Goal: Complete application form

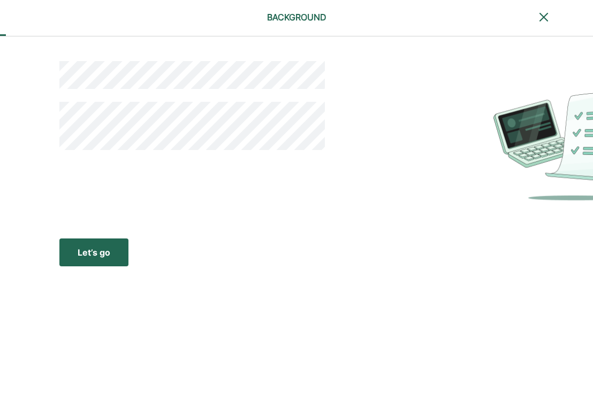
click at [95, 250] on div "Let’s go" at bounding box center [94, 252] width 33 height 13
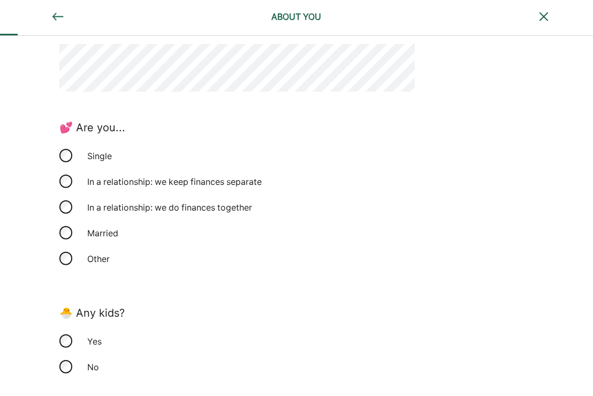
scroll to position [214, 0]
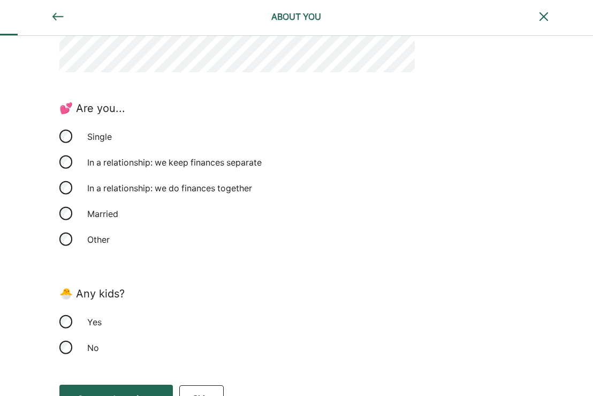
click at [111, 136] on div "Single" at bounding box center [134, 137] width 107 height 26
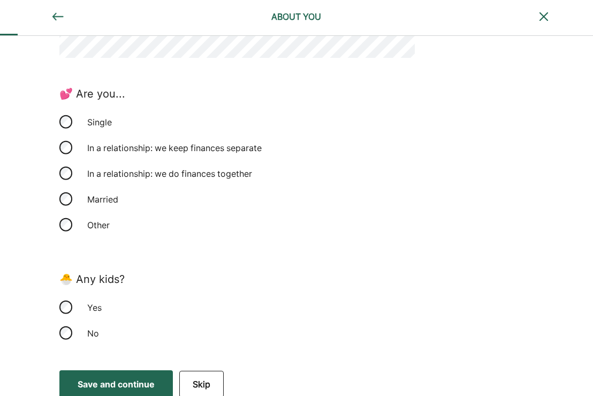
scroll to position [236, 0]
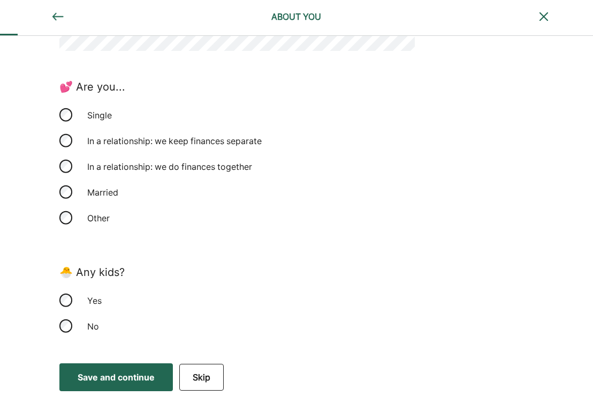
click at [95, 299] on div "Yes" at bounding box center [134, 301] width 107 height 26
click at [144, 377] on div "Save and continue" at bounding box center [116, 377] width 77 height 13
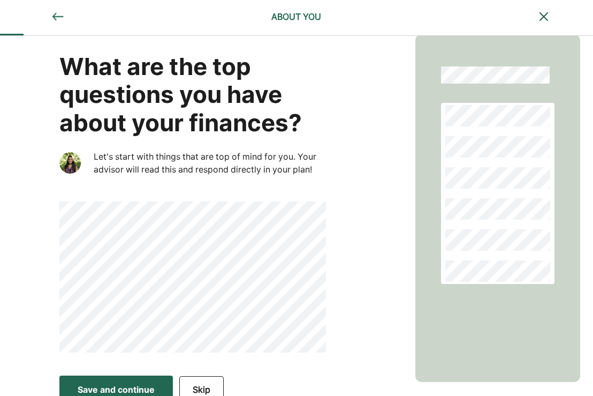
scroll to position [27, 0]
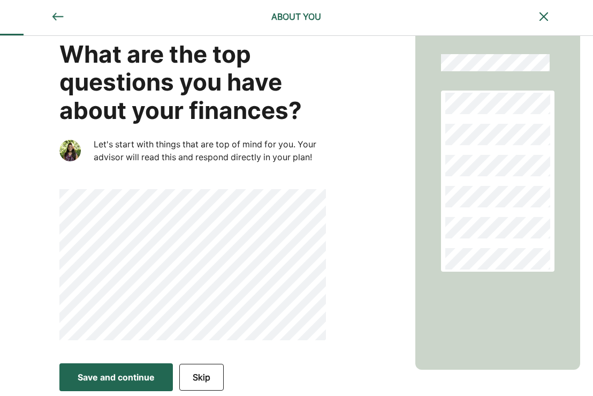
click at [35, 202] on div "What are the top questions you have about your finances? Let's start with thing…" at bounding box center [208, 183] width 416 height 348
click at [45, 231] on div "What are the top questions you have about your finances? Let's start with thing…" at bounding box center [208, 183] width 416 height 348
click at [126, 381] on div "Save and continue" at bounding box center [116, 377] width 77 height 13
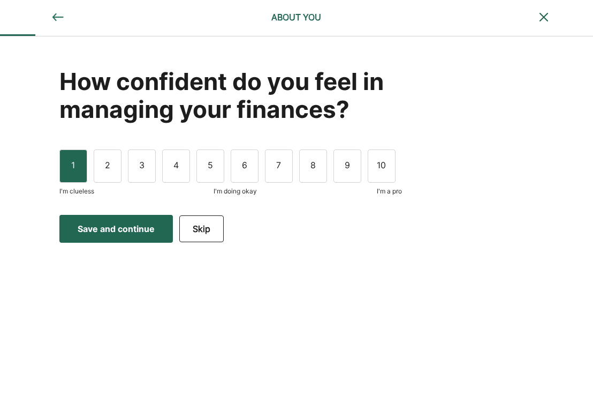
click at [78, 174] on div "1" at bounding box center [73, 165] width 28 height 33
click at [136, 237] on button "Save and continue Save Save and continue" at bounding box center [116, 229] width 114 height 28
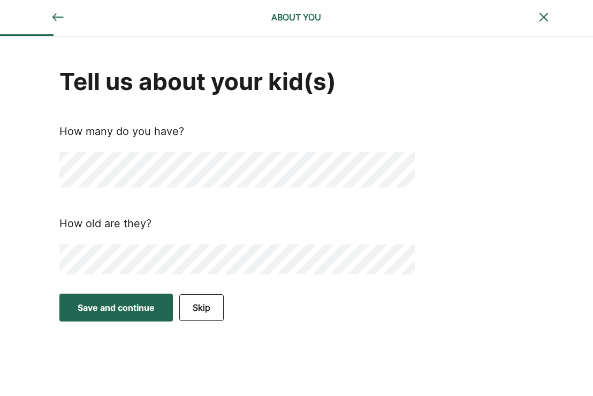
click at [160, 303] on button "Save and continue Save Save and continue" at bounding box center [116, 308] width 114 height 28
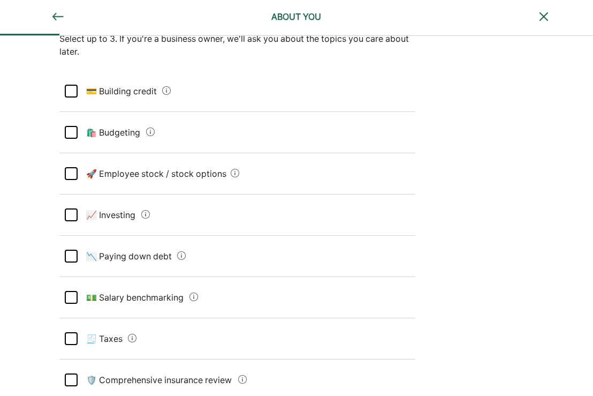
scroll to position [107, 0]
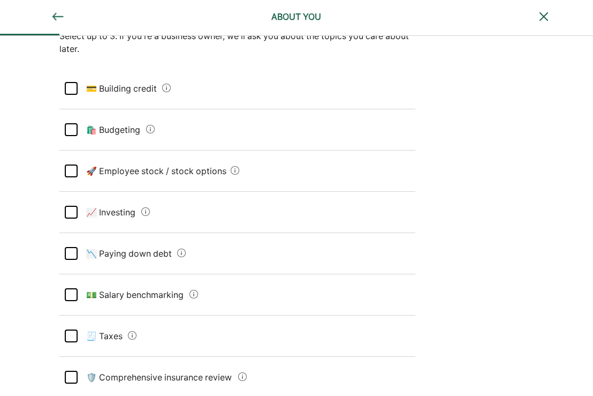
click at [134, 93] on credit "💳 Building credit" at bounding box center [118, 88] width 81 height 30
click at [71, 174] on div at bounding box center [71, 170] width 13 height 13
click at [66, 212] on div at bounding box center [71, 212] width 13 height 13
click at [67, 254] on div at bounding box center [71, 253] width 13 height 13
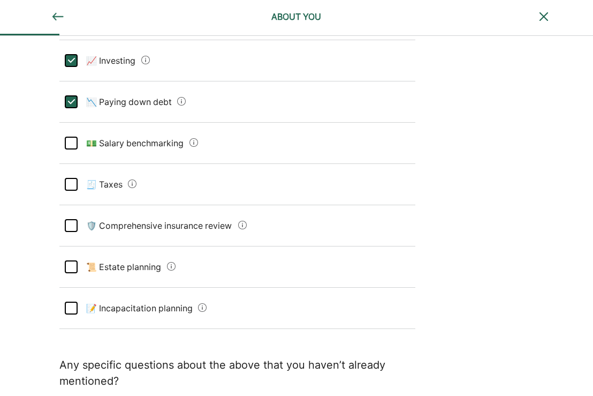
scroll to position [268, 0]
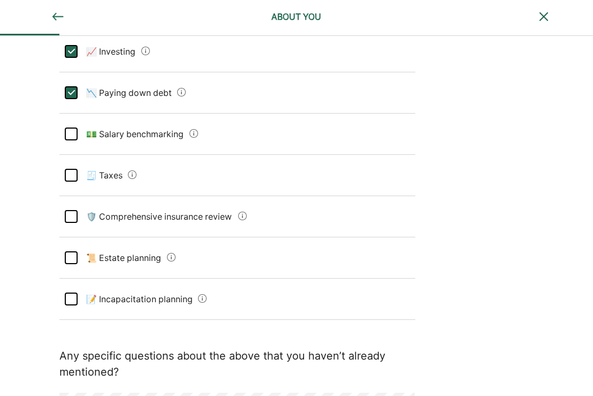
click at [73, 173] on div at bounding box center [71, 175] width 13 height 13
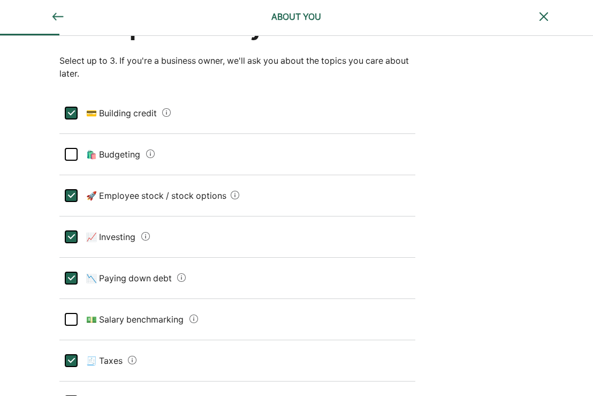
scroll to position [107, 0]
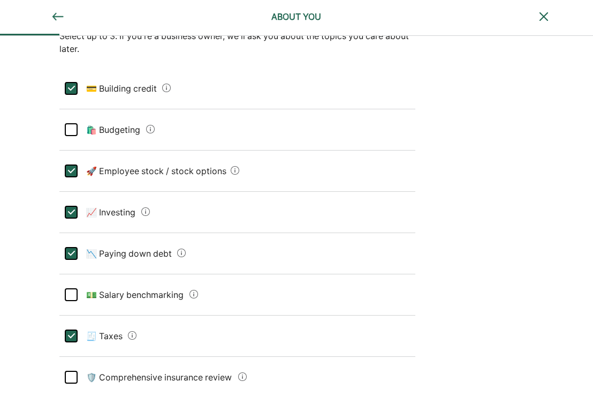
click at [76, 171] on div "L" at bounding box center [71, 170] width 13 height 13
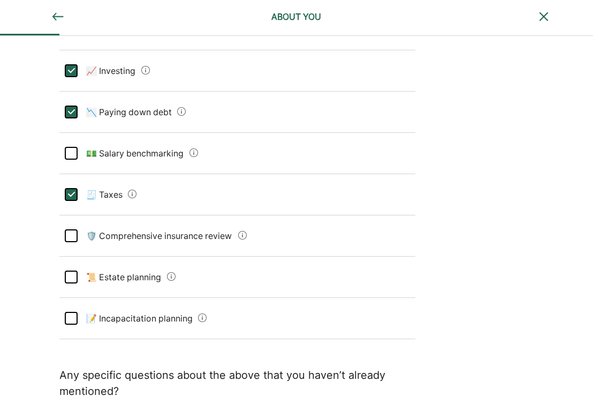
scroll to position [268, 0]
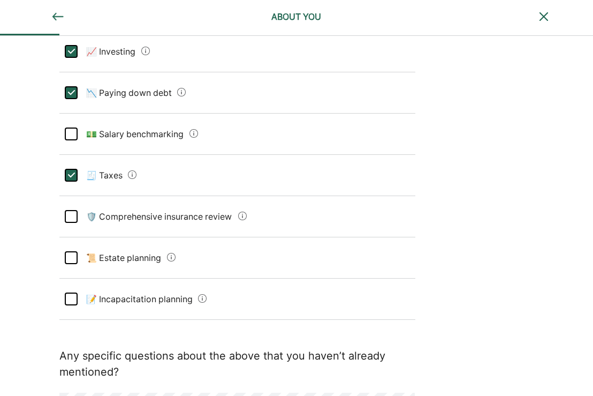
click at [72, 97] on div "L" at bounding box center [71, 92] width 13 height 13
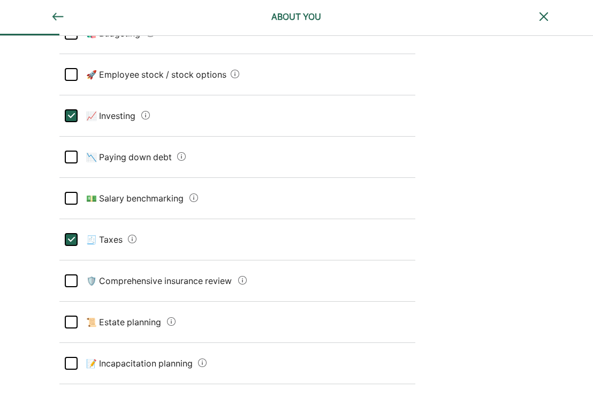
scroll to position [345, 0]
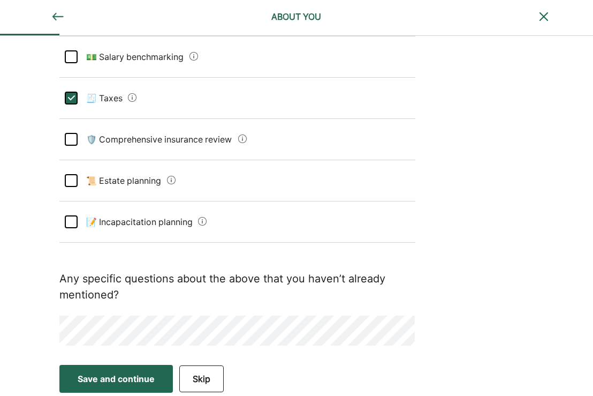
click at [107, 374] on div "Save and continue" at bounding box center [116, 378] width 77 height 13
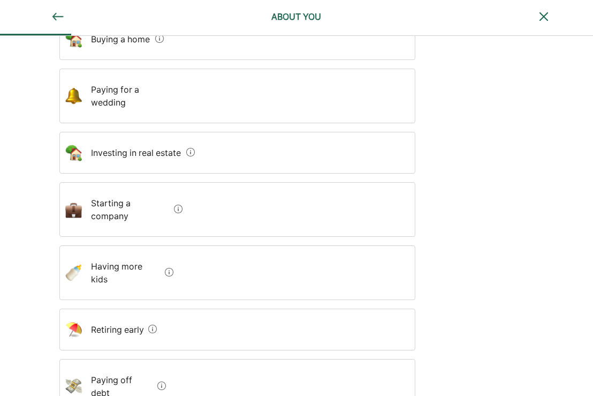
scroll to position [161, 0]
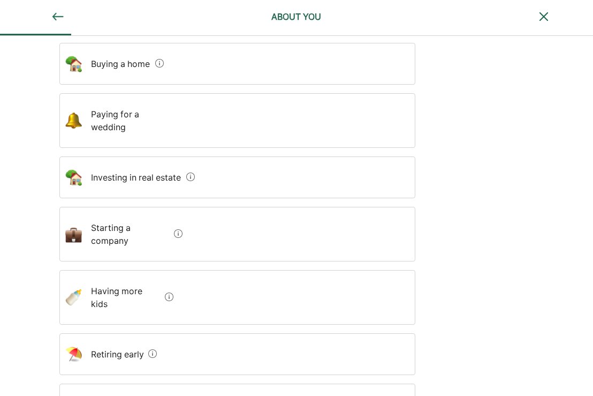
click at [338, 156] on div "Investing in real estate" at bounding box center [237, 177] width 356 height 42
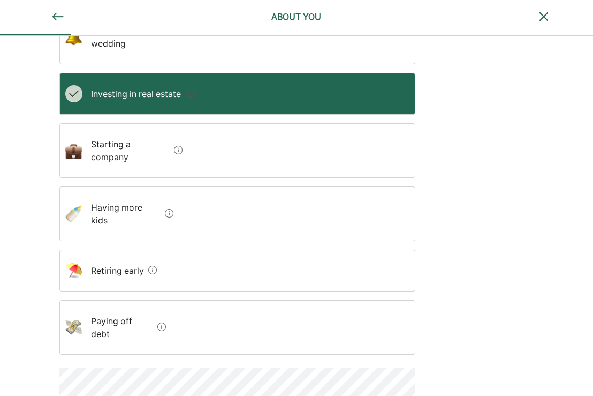
scroll to position [244, 0]
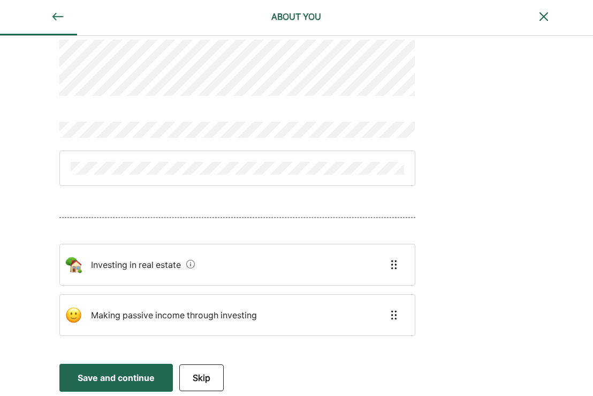
scroll to position [17, 0]
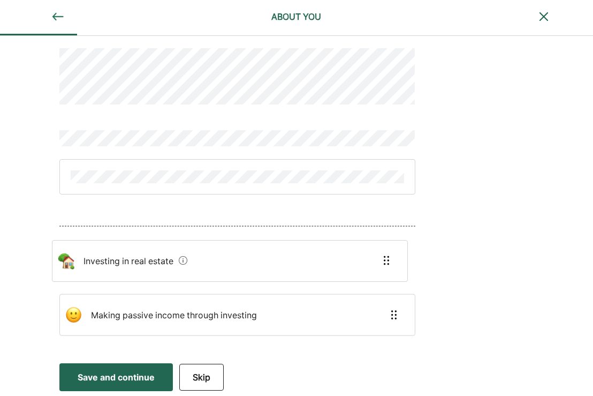
drag, startPoint x: 341, startPoint y: 257, endPoint x: 327, endPoint y: 250, distance: 15.6
click at [327, 250] on div "Investing in real estate Making passive income through investing" at bounding box center [237, 183] width 356 height 322
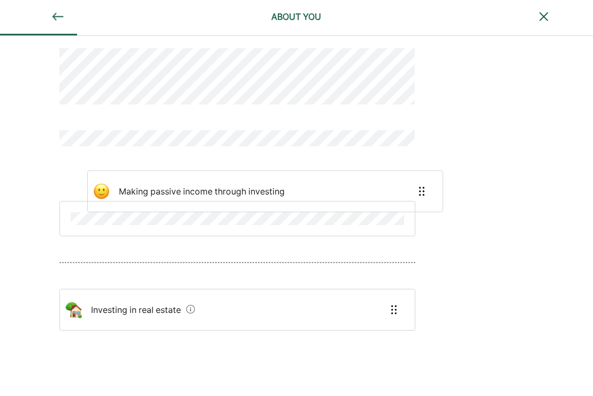
drag, startPoint x: 199, startPoint y: 325, endPoint x: 221, endPoint y: 194, distance: 132.5
click at [224, 191] on div "Investing in real estate Making passive income through investing" at bounding box center [237, 201] width 356 height 358
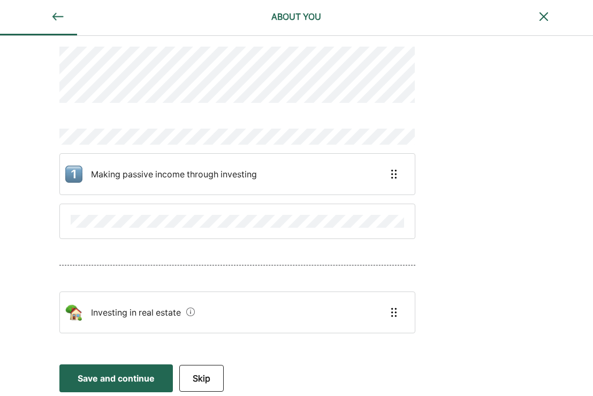
scroll to position [19, 0]
click at [130, 381] on div "Save and continue" at bounding box center [116, 377] width 77 height 13
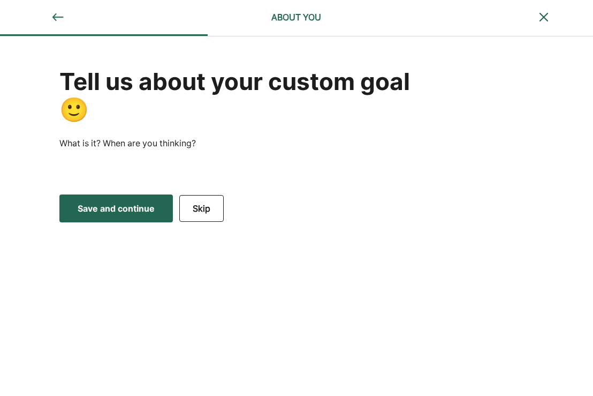
scroll to position [0, 0]
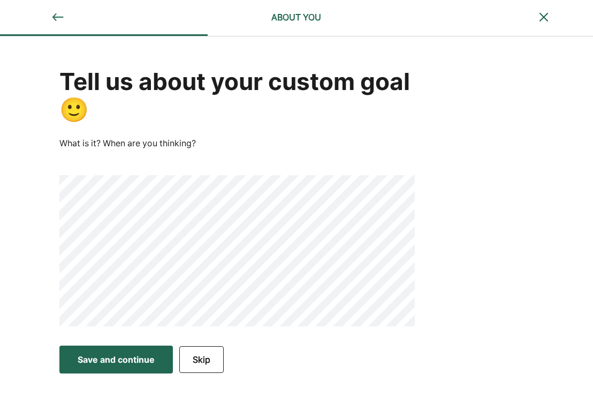
click at [149, 359] on div "Save and continue" at bounding box center [116, 359] width 77 height 13
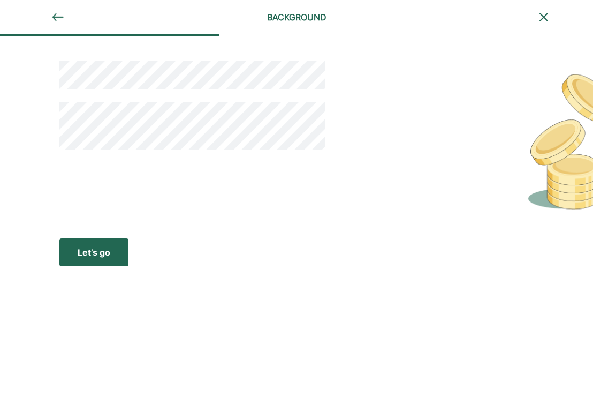
click at [102, 255] on div "Let’s go" at bounding box center [94, 252] width 33 height 13
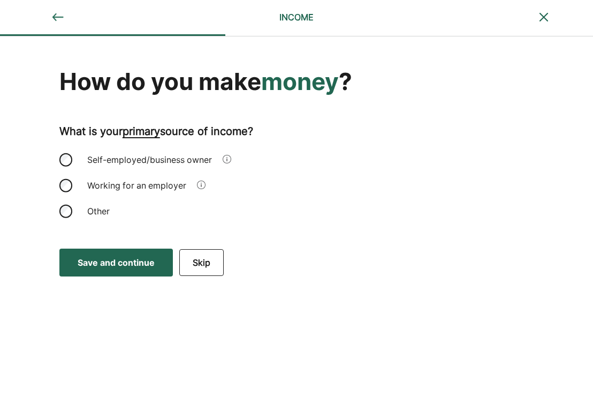
click at [163, 156] on div "Self-employed/business owner" at bounding box center [150, 160] width 138 height 26
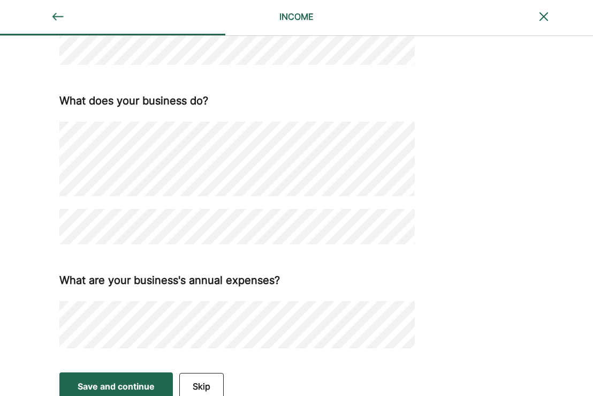
scroll to position [351, 0]
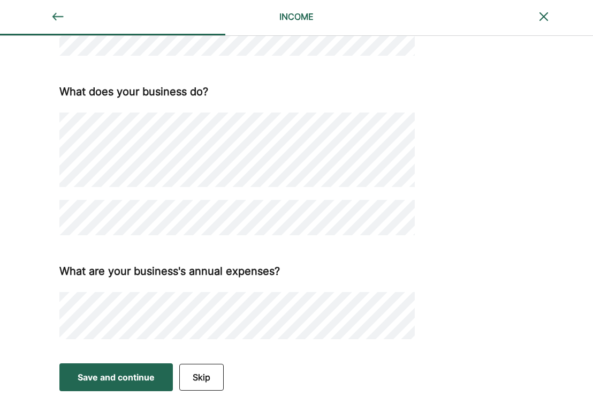
click at [129, 378] on div "Save and continue" at bounding box center [116, 377] width 77 height 13
click at [161, 380] on button "Save and continue Save Save and continue" at bounding box center [116, 377] width 114 height 28
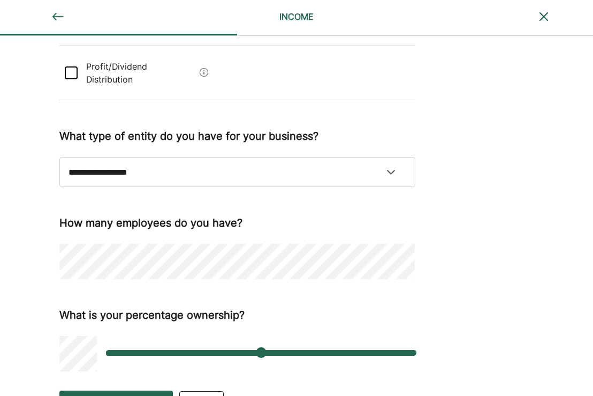
scroll to position [161, 0]
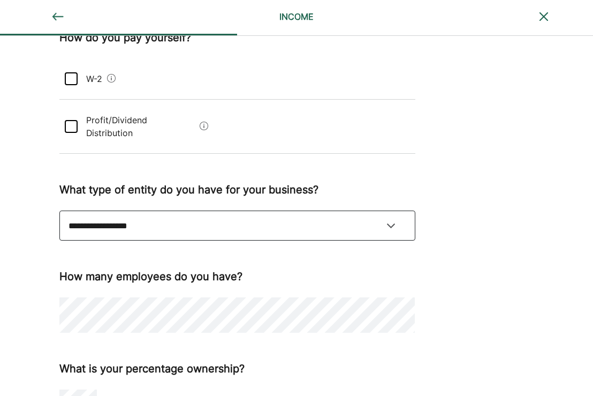
click at [144, 213] on select "**********" at bounding box center [237, 225] width 356 height 30
select select "**********"
click at [59, 210] on select "**********" at bounding box center [237, 225] width 356 height 30
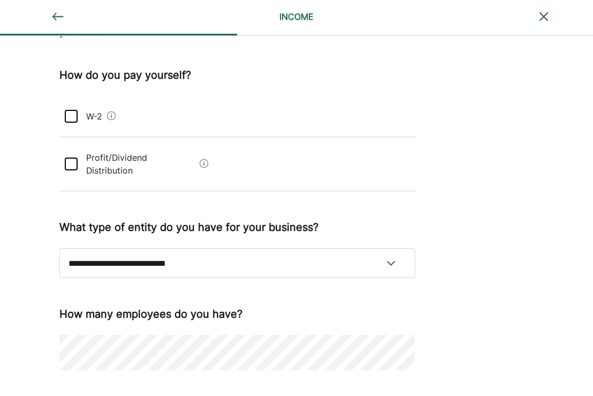
scroll to position [121, 0]
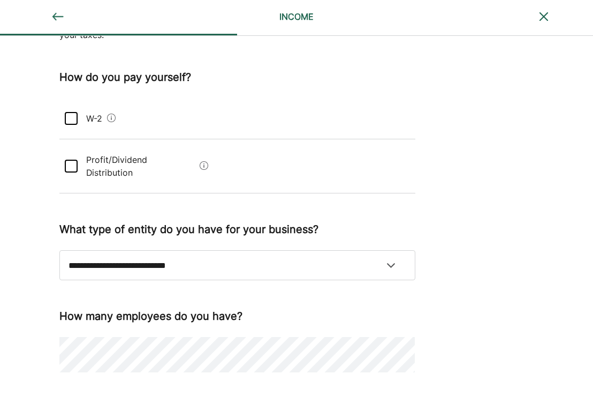
click at [153, 162] on Distribution "Profit/Dividend Distribution" at bounding box center [137, 166] width 118 height 43
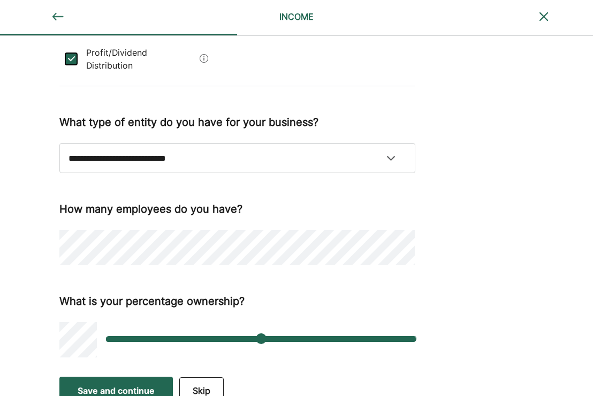
click at [114, 384] on div "Save and continue" at bounding box center [116, 390] width 77 height 13
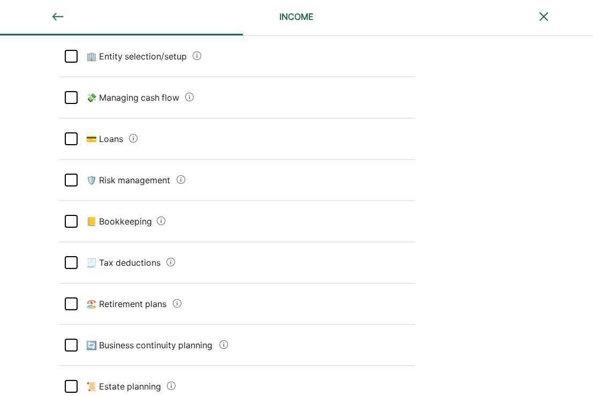
scroll to position [107, 0]
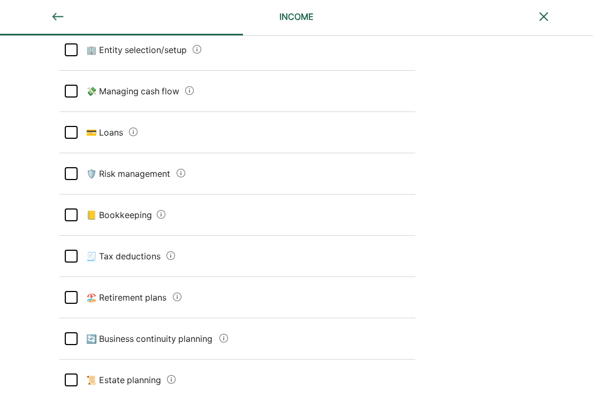
click at [167, 91] on flow "💸 Managing cash flow" at bounding box center [129, 91] width 103 height 30
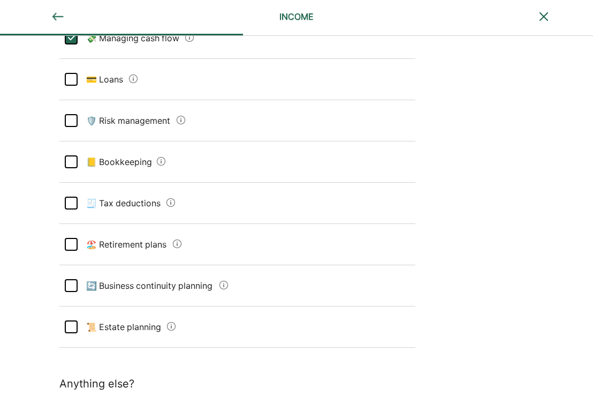
scroll to position [161, 0]
click at [110, 64] on Loans "💳 Loans" at bounding box center [101, 79] width 47 height 30
click at [117, 72] on Loans "💳 Loans" at bounding box center [101, 79] width 47 height 30
click at [119, 77] on Loans "💳 Loans" at bounding box center [101, 79] width 47 height 30
click at [140, 166] on Bookkeeping "📒 Bookkeeping" at bounding box center [115, 161] width 75 height 30
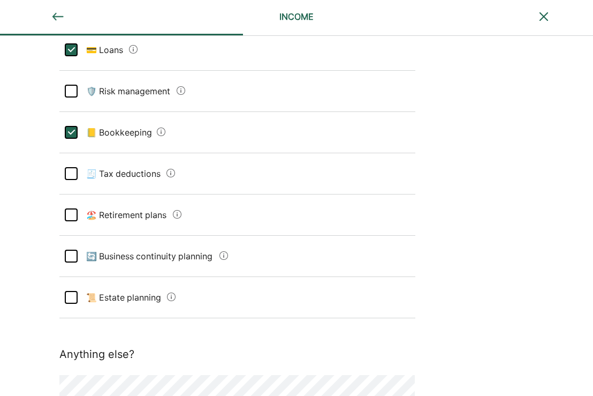
scroll to position [214, 0]
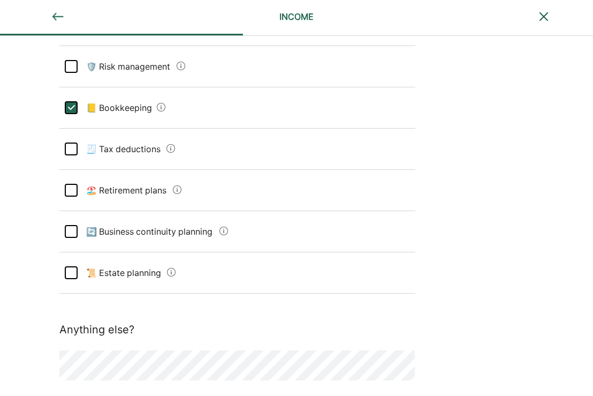
click at [151, 200] on plans "🏖️ Retirement plans" at bounding box center [123, 190] width 91 height 30
click at [156, 131] on div "🧾 Tax deductions" at bounding box center [237, 149] width 356 height 41
click at [154, 190] on plans "🏖️ Retirement plans" at bounding box center [123, 190] width 91 height 30
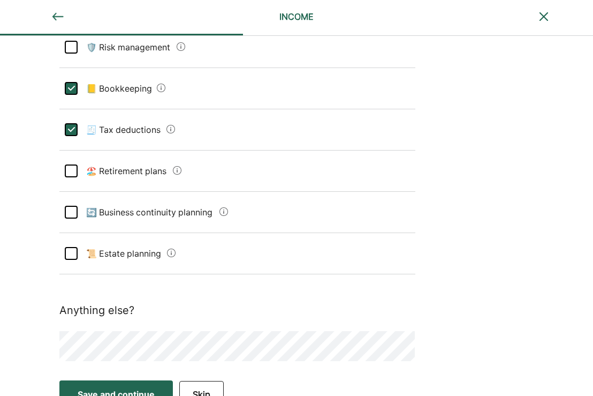
scroll to position [250, 0]
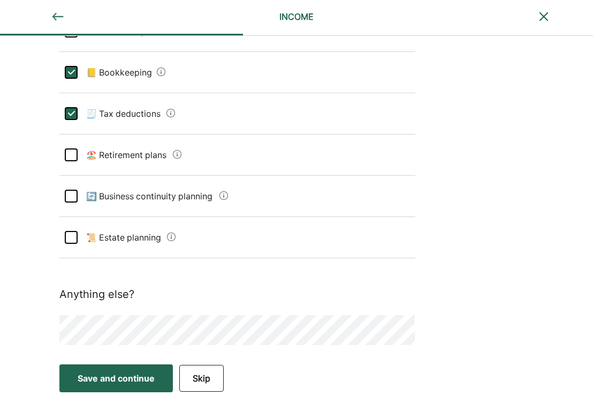
click at [113, 382] on div "Save and continue" at bounding box center [116, 378] width 77 height 13
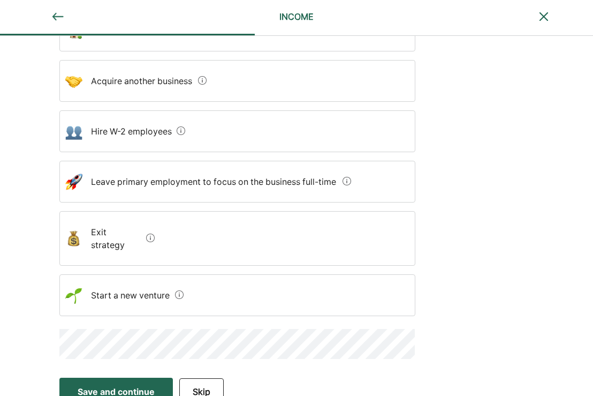
scroll to position [206, 0]
click at [221, 129] on div "Hire W-2 employees" at bounding box center [237, 131] width 356 height 42
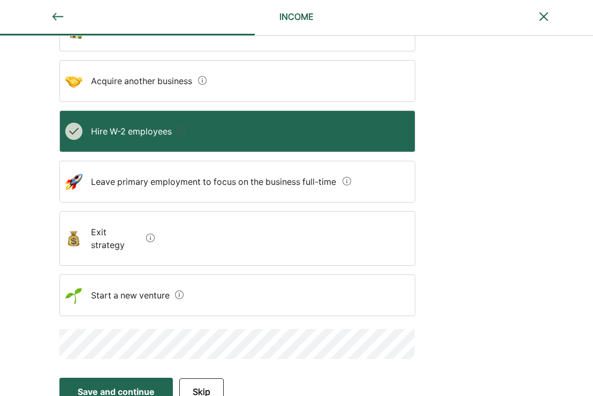
click at [123, 385] on div "Save and continue" at bounding box center [116, 391] width 77 height 13
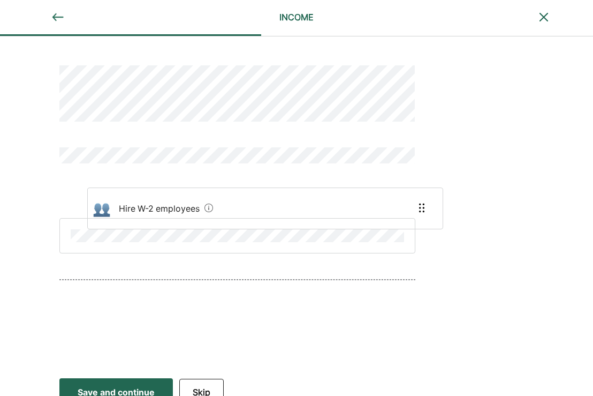
drag, startPoint x: 122, startPoint y: 286, endPoint x: 152, endPoint y: 181, distance: 109.2
click at [152, 181] on div "Hire W-2 employees" at bounding box center [237, 200] width 356 height 320
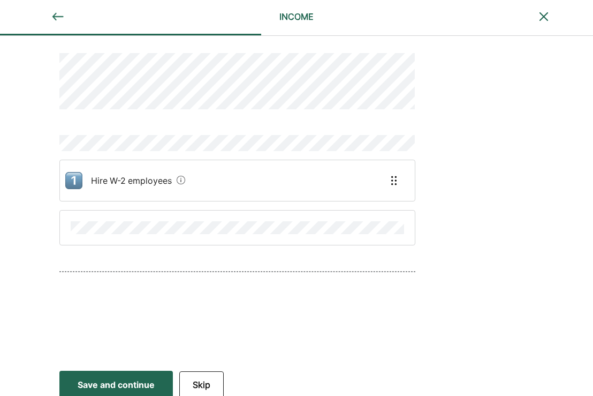
scroll to position [19, 0]
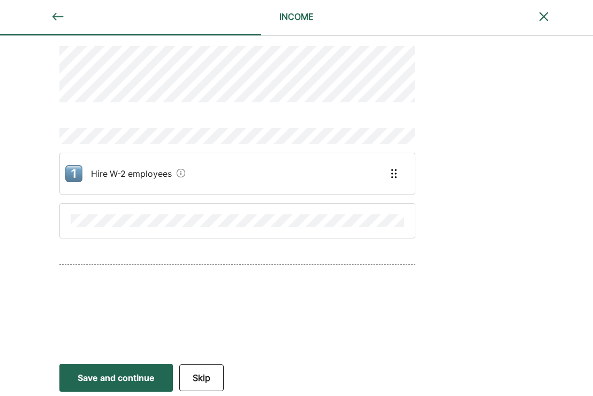
click at [137, 380] on div "Save and continue" at bounding box center [116, 377] width 77 height 13
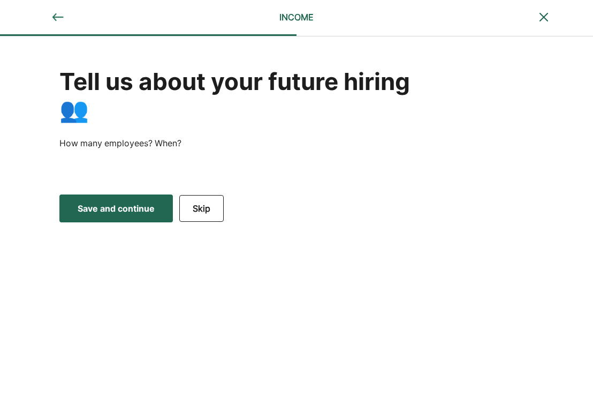
scroll to position [0, 0]
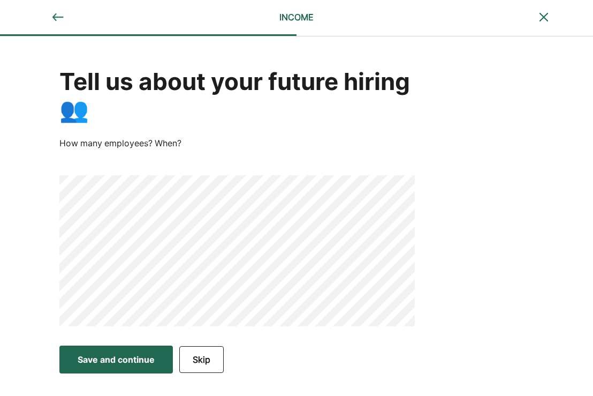
click at [160, 355] on button "Save and continue Save Save and continue" at bounding box center [116, 359] width 114 height 28
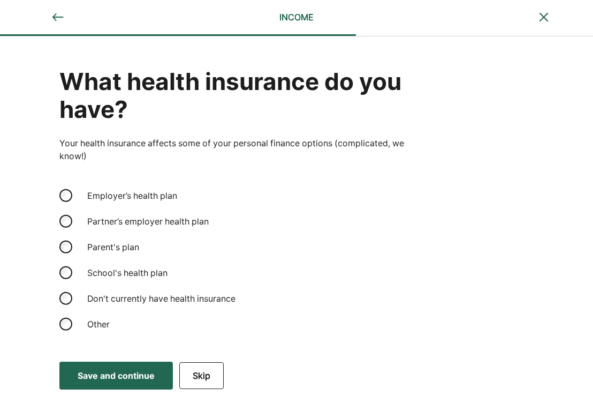
click at [126, 198] on div "Employer’s health plan" at bounding box center [134, 196] width 107 height 26
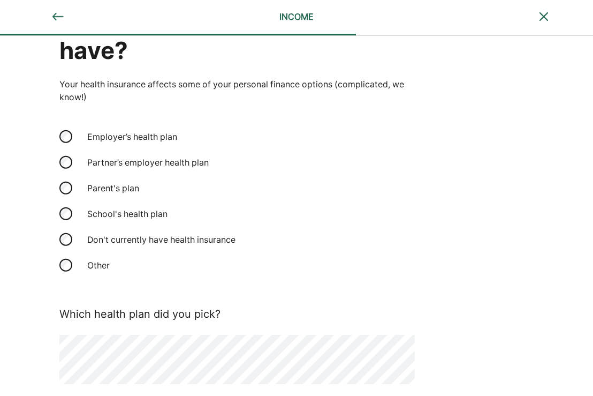
scroll to position [104, 0]
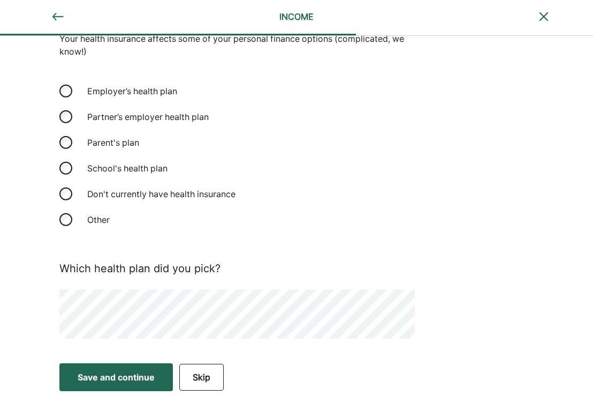
click at [123, 197] on div "Don't currently have health insurance" at bounding box center [161, 194] width 161 height 26
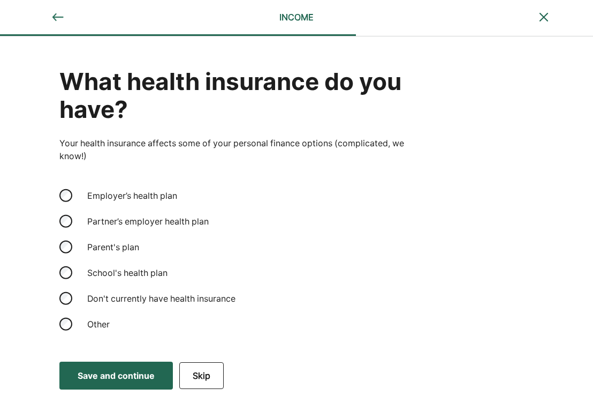
scroll to position [0, 0]
click at [147, 370] on div "Save and continue" at bounding box center [116, 375] width 77 height 13
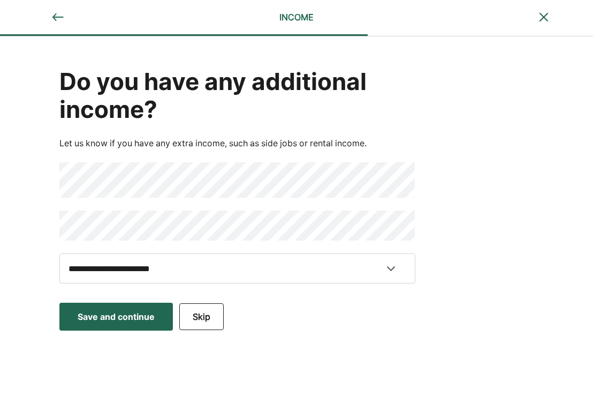
click at [142, 314] on div "Save and continue" at bounding box center [116, 316] width 77 height 13
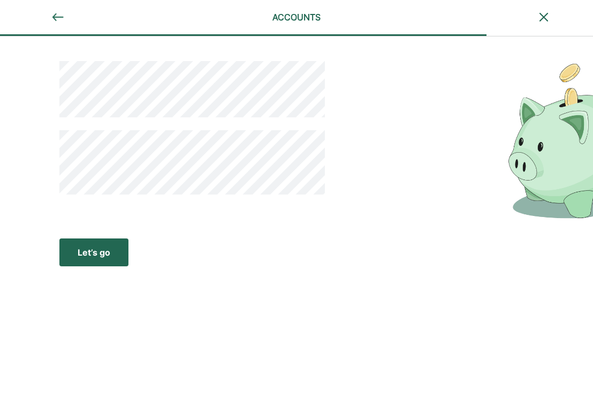
click at [109, 249] on div "Let’s go" at bounding box center [94, 252] width 33 height 13
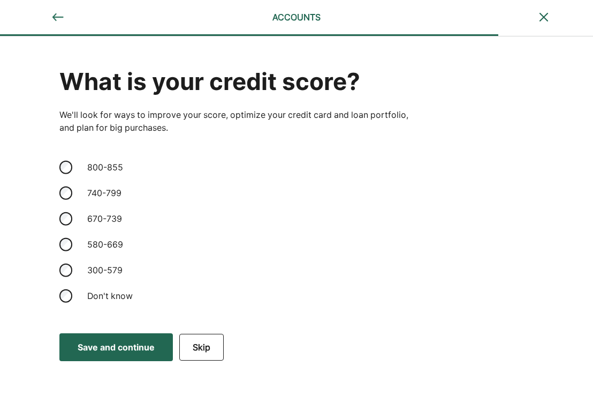
click at [109, 239] on div "580-669" at bounding box center [134, 244] width 107 height 26
click at [108, 271] on div "300-579" at bounding box center [134, 270] width 107 height 26
click at [144, 352] on div "Save and continue" at bounding box center [116, 347] width 77 height 13
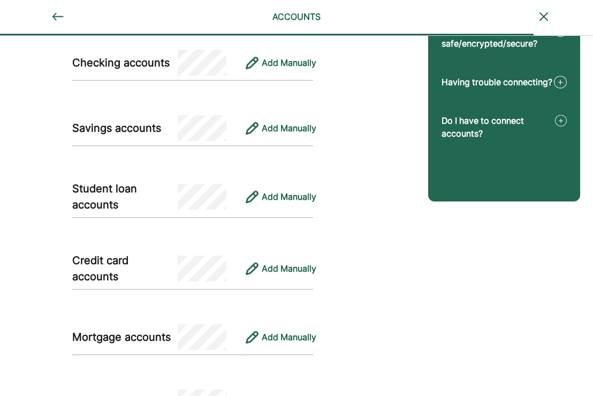
scroll to position [144, 0]
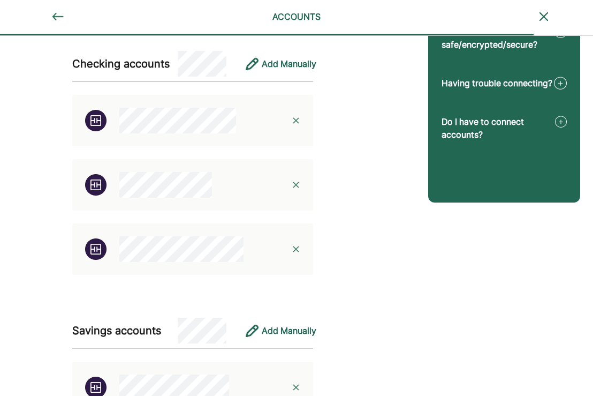
click at [297, 116] on img at bounding box center [296, 120] width 9 height 9
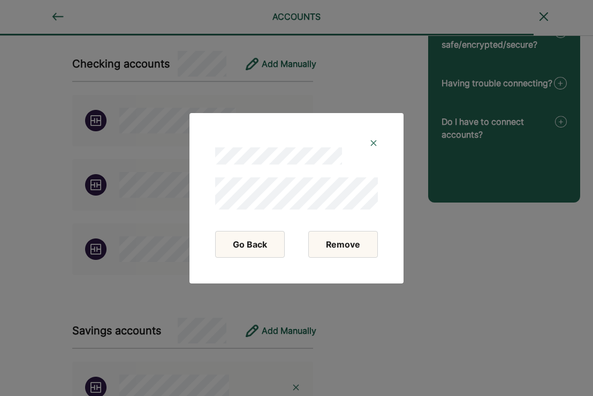
click at [343, 242] on button "Remove" at bounding box center [344, 244] width 70 height 27
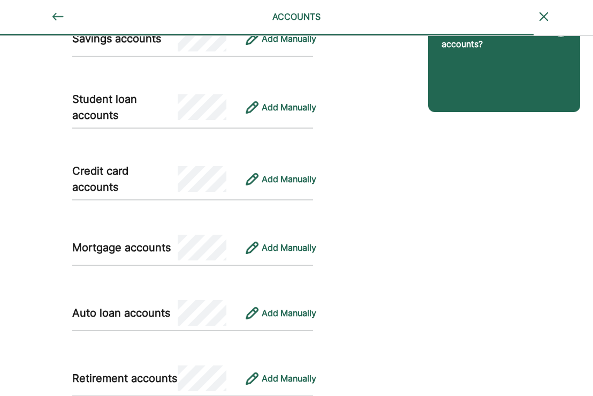
scroll to position [304, 0]
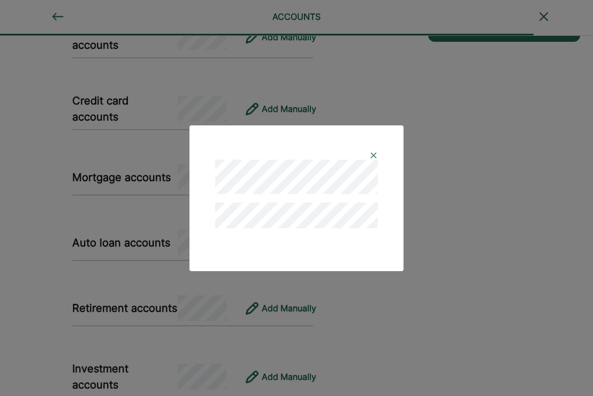
click at [462, 236] on div at bounding box center [296, 198] width 593 height 396
click at [380, 158] on div at bounding box center [296, 168] width 189 height 60
click at [375, 155] on img at bounding box center [374, 155] width 9 height 9
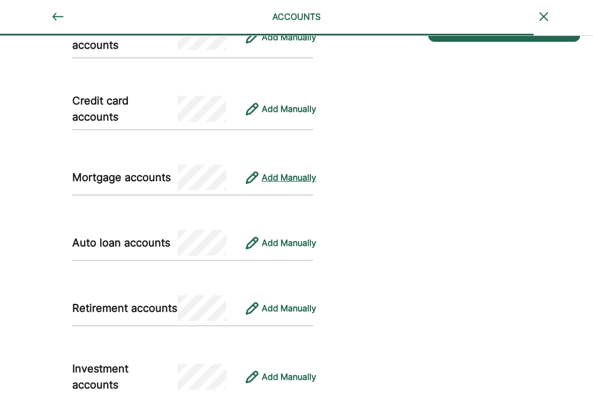
click at [283, 177] on div "Add Manually" at bounding box center [289, 177] width 55 height 13
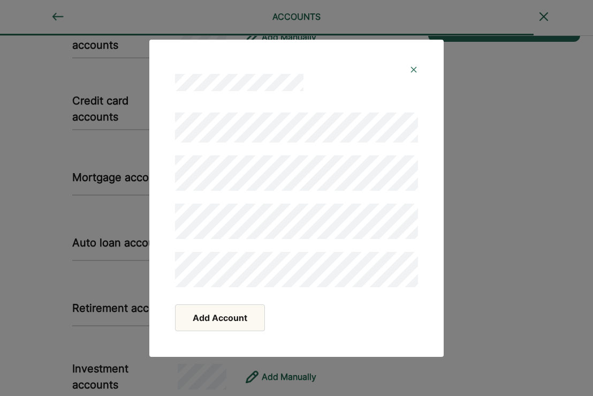
click at [239, 315] on button "Add Account" at bounding box center [220, 317] width 90 height 27
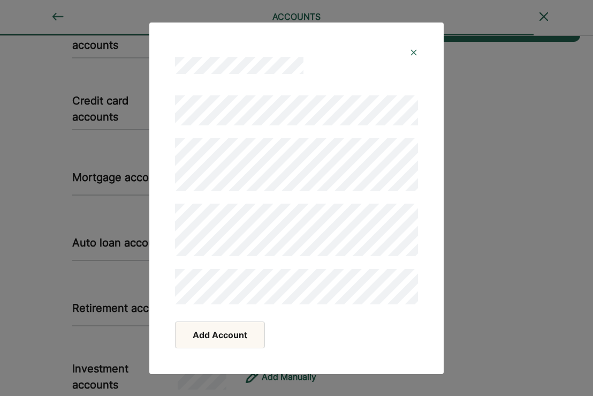
click at [411, 51] on img at bounding box center [414, 52] width 9 height 9
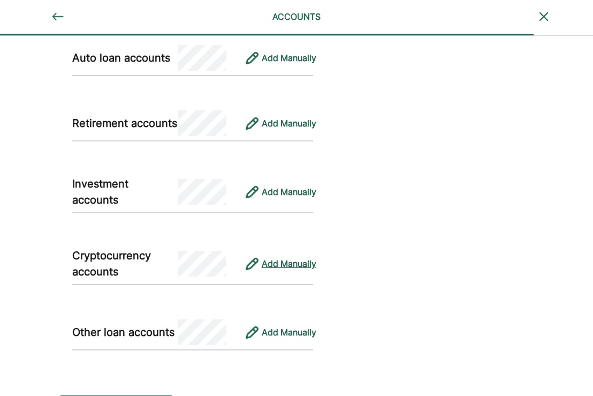
scroll to position [518, 0]
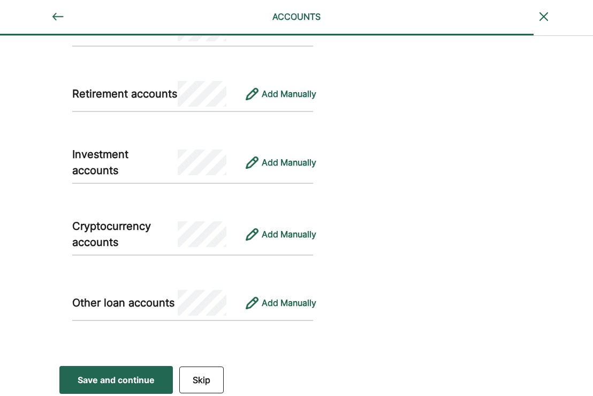
click at [216, 378] on button "Skip" at bounding box center [201, 379] width 44 height 27
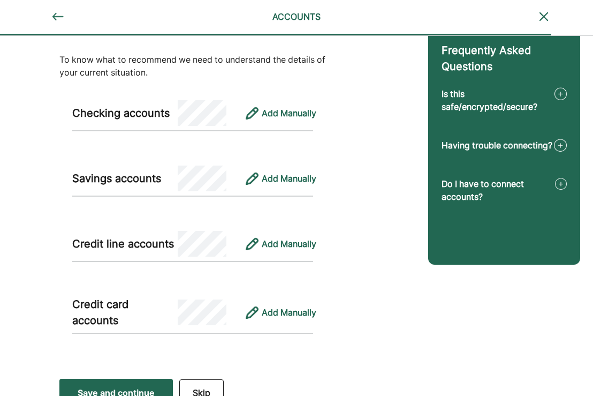
scroll to position [96, 0]
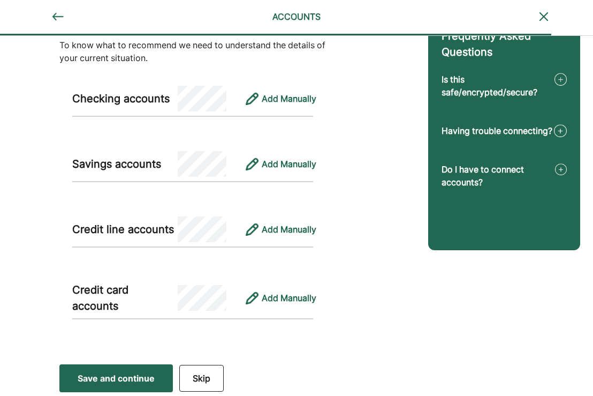
click at [197, 370] on button "Skip" at bounding box center [201, 378] width 44 height 27
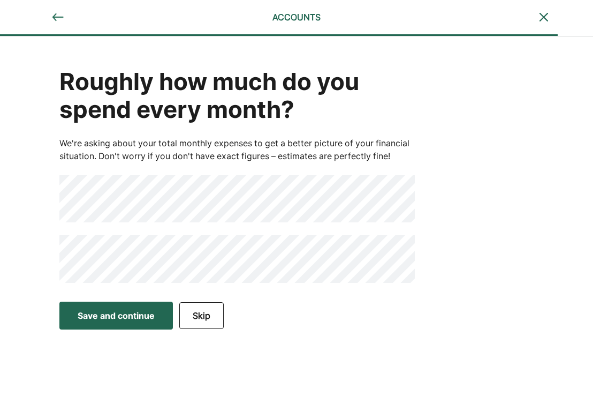
click at [139, 322] on button "Save and continue Save Save and continue" at bounding box center [116, 316] width 114 height 28
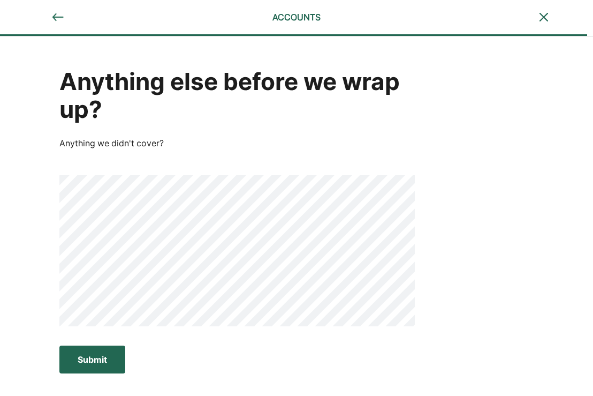
click at [103, 362] on div "Submit" at bounding box center [92, 359] width 29 height 13
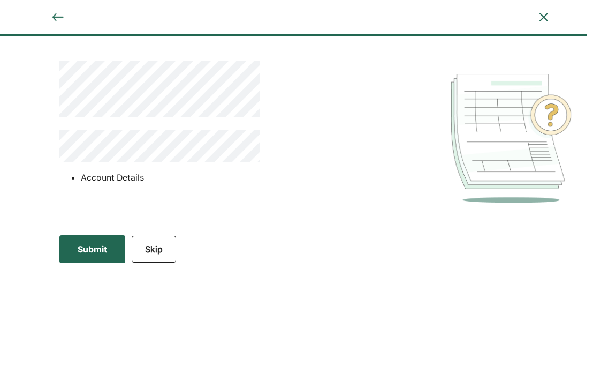
click at [113, 255] on button "Submit Submit Submit" at bounding box center [92, 249] width 66 height 28
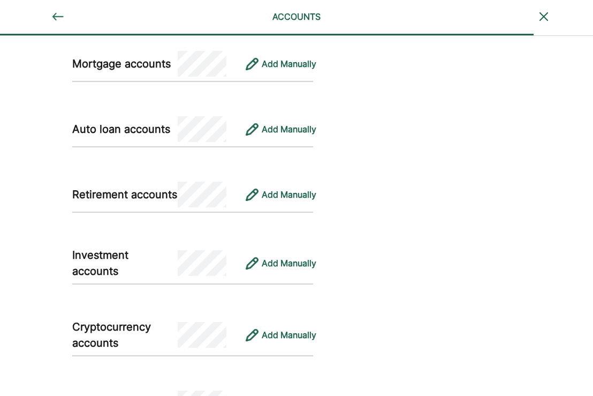
scroll to position [428, 0]
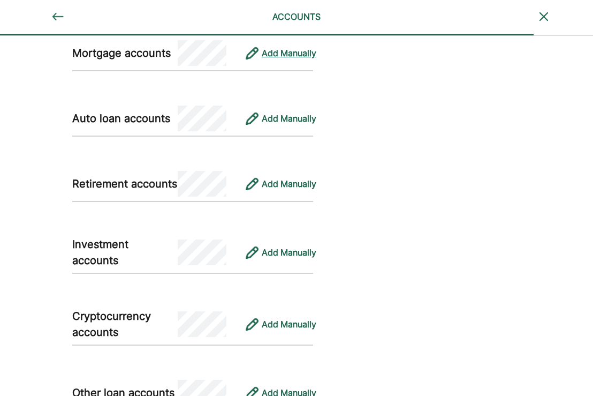
click at [296, 52] on div "Add Manually" at bounding box center [289, 53] width 55 height 13
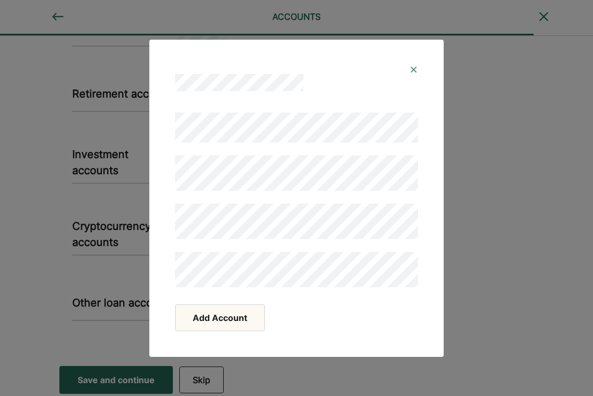
click at [241, 320] on button "Add Account" at bounding box center [220, 317] width 90 height 27
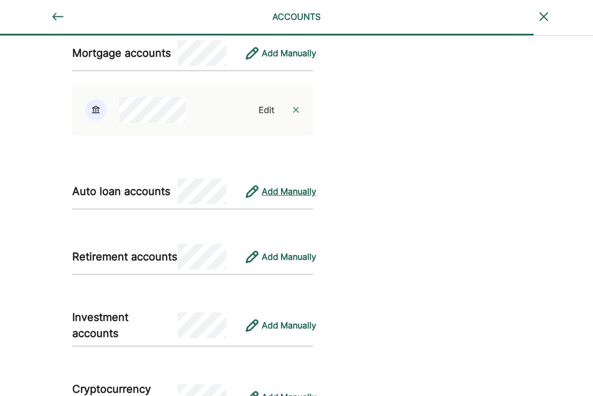
click at [275, 192] on div "Add Manually" at bounding box center [289, 191] width 55 height 13
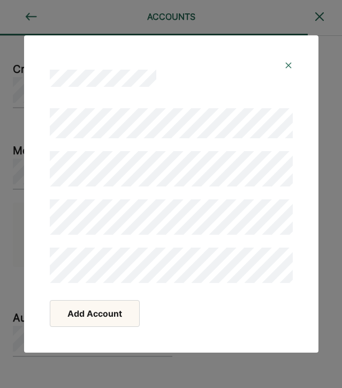
click at [93, 318] on button "Add Account" at bounding box center [95, 313] width 90 height 27
click at [95, 320] on button "Add Account" at bounding box center [95, 313] width 90 height 27
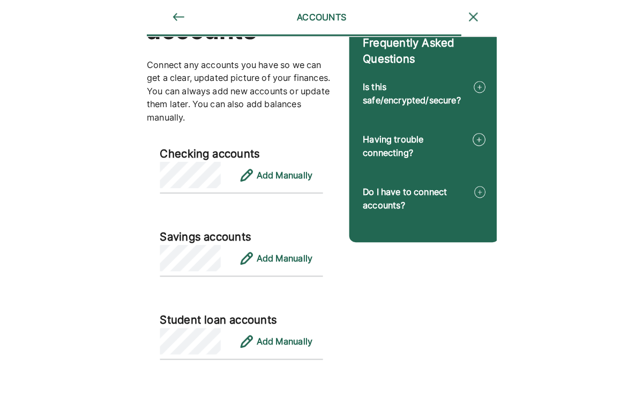
scroll to position [161, 0]
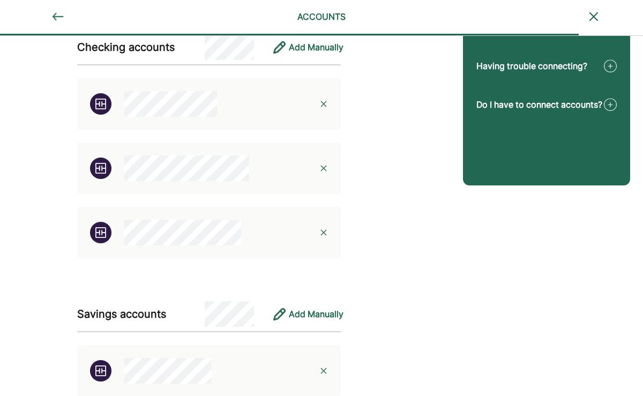
click at [322, 168] on img at bounding box center [323, 168] width 9 height 9
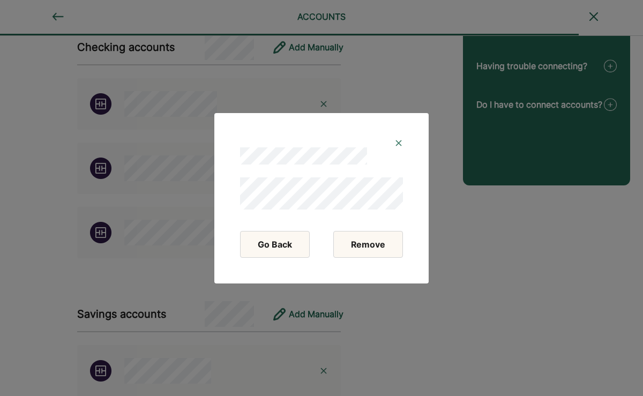
click at [360, 249] on button "Remove" at bounding box center [368, 244] width 70 height 27
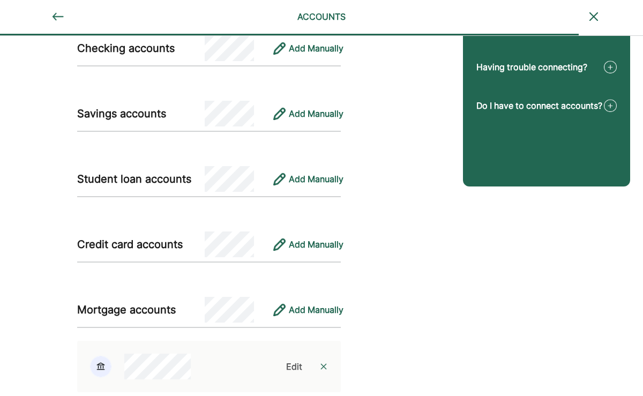
scroll to position [110, 0]
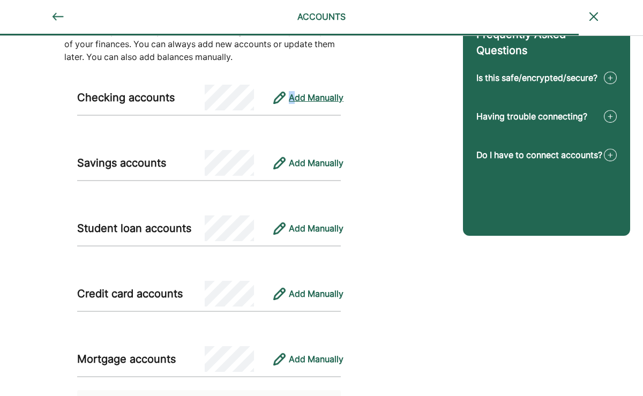
click at [292, 95] on div "Add Manually" at bounding box center [316, 97] width 55 height 13
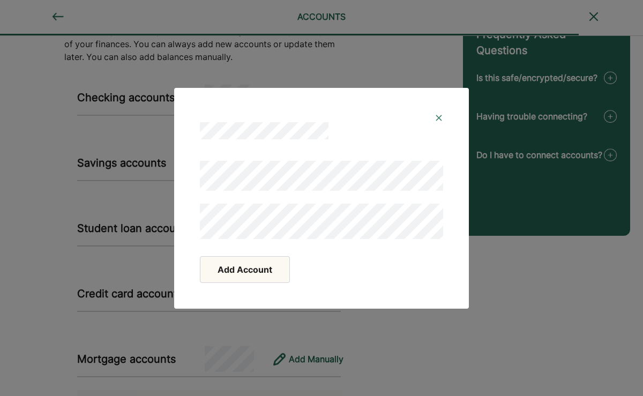
click at [272, 269] on button "Add Account" at bounding box center [245, 269] width 90 height 27
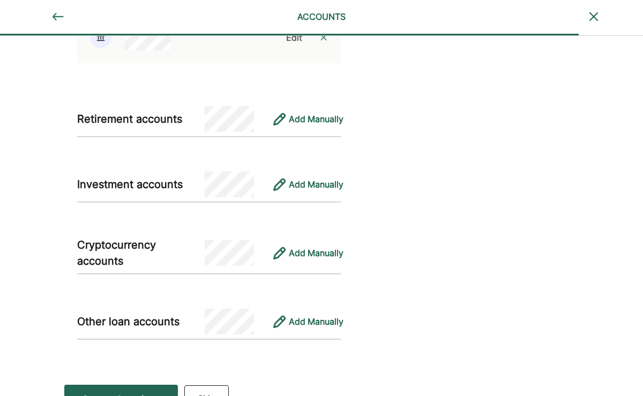
scroll to position [719, 0]
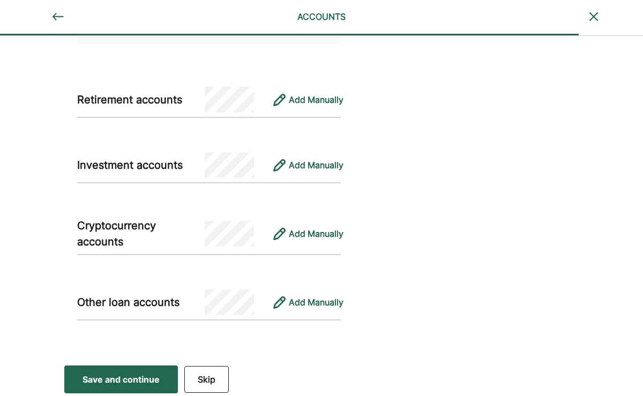
click at [137, 378] on div "Save and continue" at bounding box center [120, 379] width 77 height 13
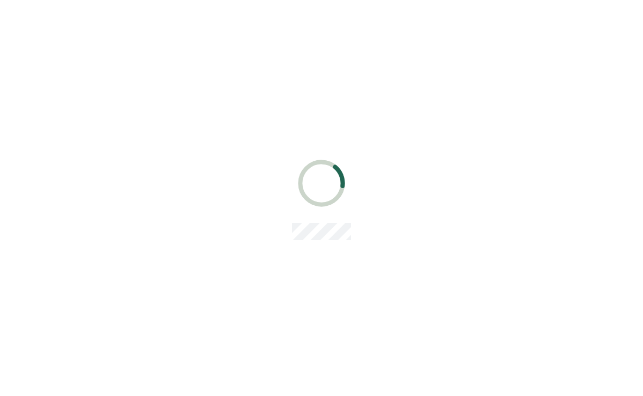
scroll to position [0, 0]
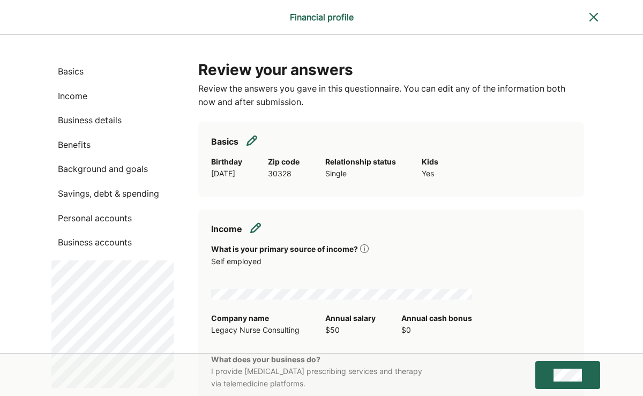
click at [254, 227] on img at bounding box center [255, 227] width 11 height 11
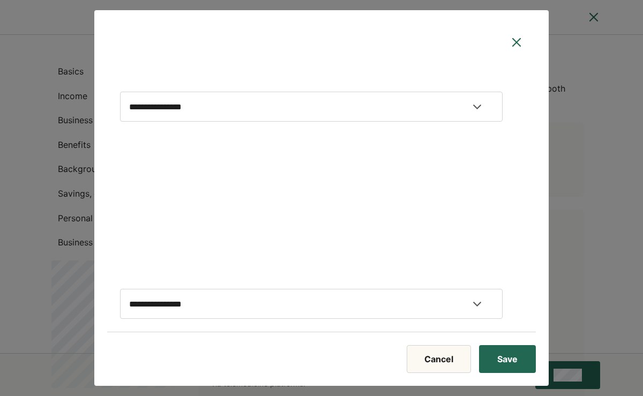
select select "**********"
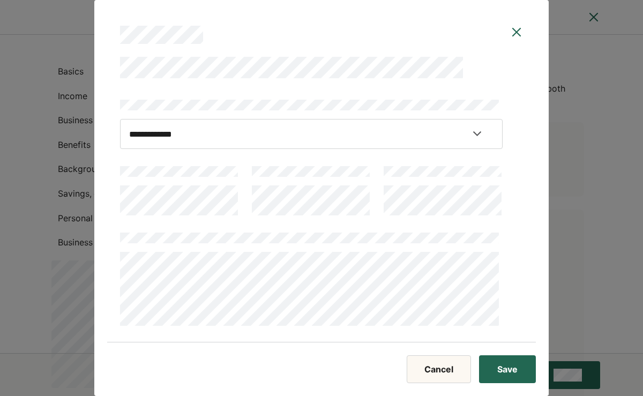
click at [495, 371] on button "Save" at bounding box center [507, 369] width 57 height 28
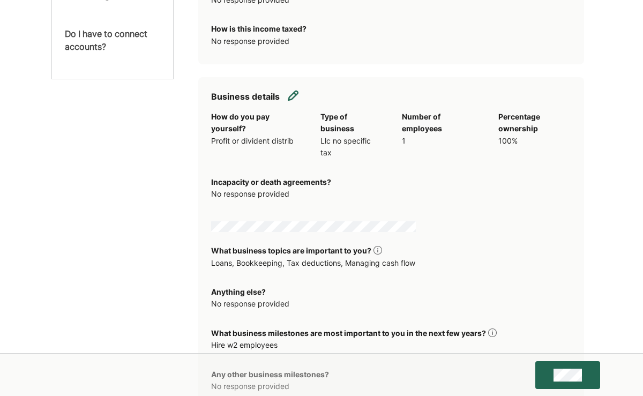
scroll to position [536, 0]
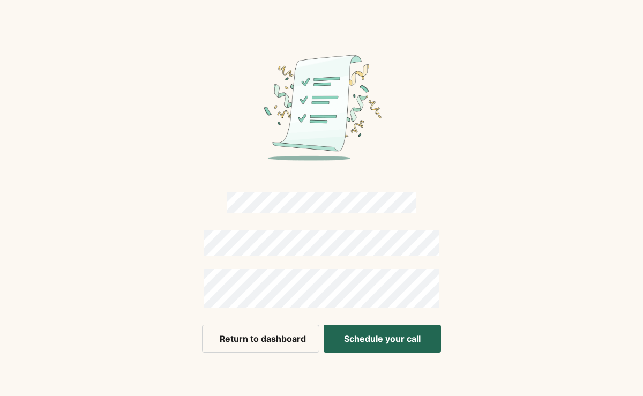
click at [270, 348] on button "Return to dashboard" at bounding box center [260, 339] width 117 height 28
